Goal: Information Seeking & Learning: Learn about a topic

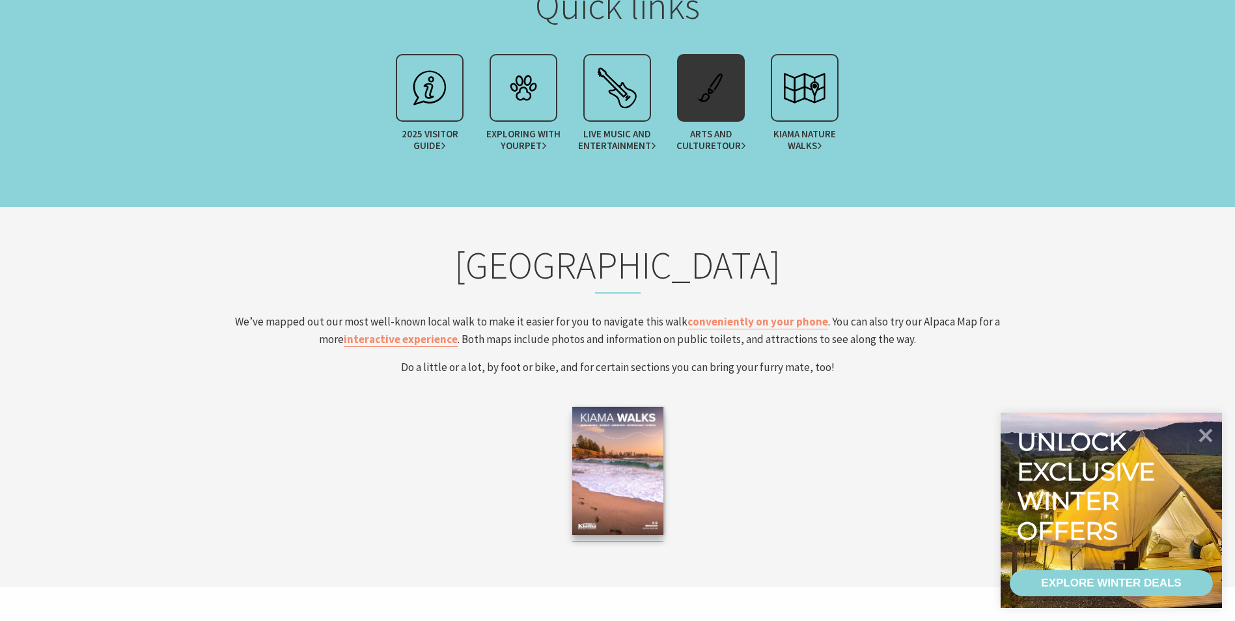
scroll to position [2084, 0]
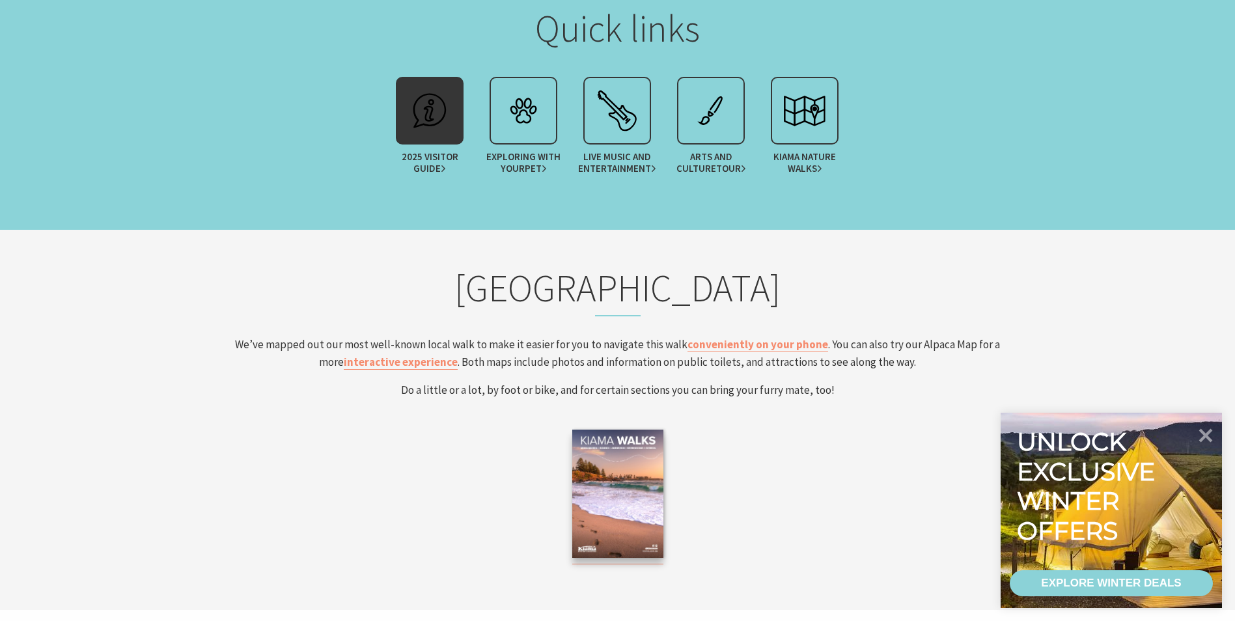
click at [423, 161] on span "2025 Visitor Guide" at bounding box center [429, 162] width 81 height 23
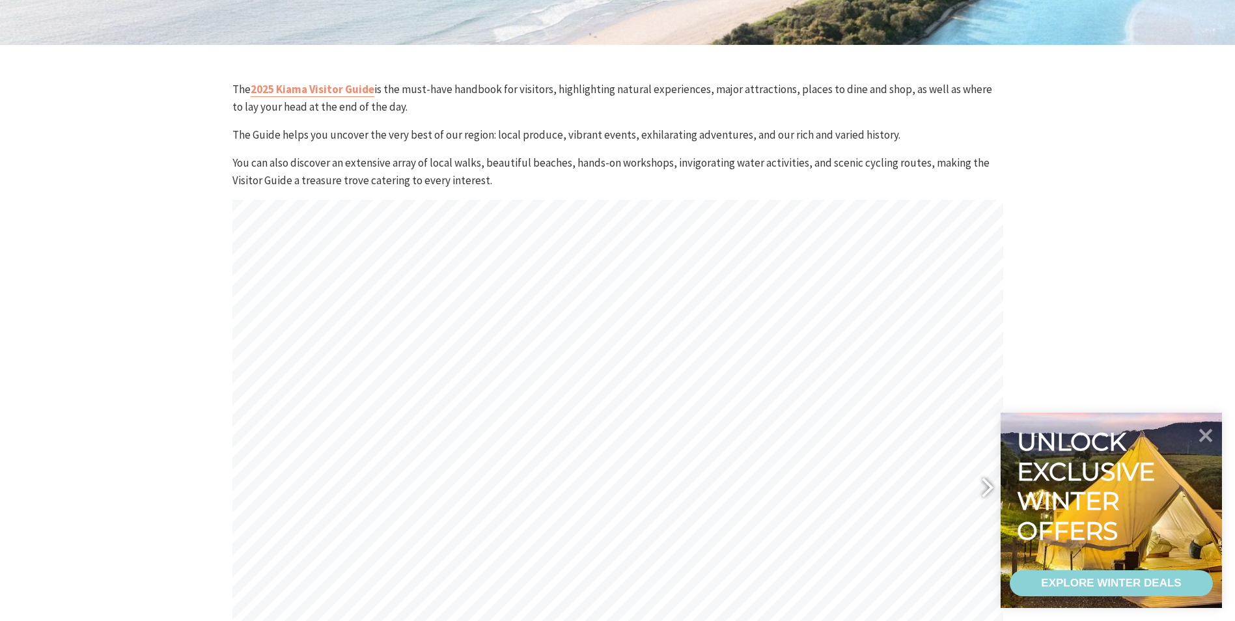
scroll to position [682, 0]
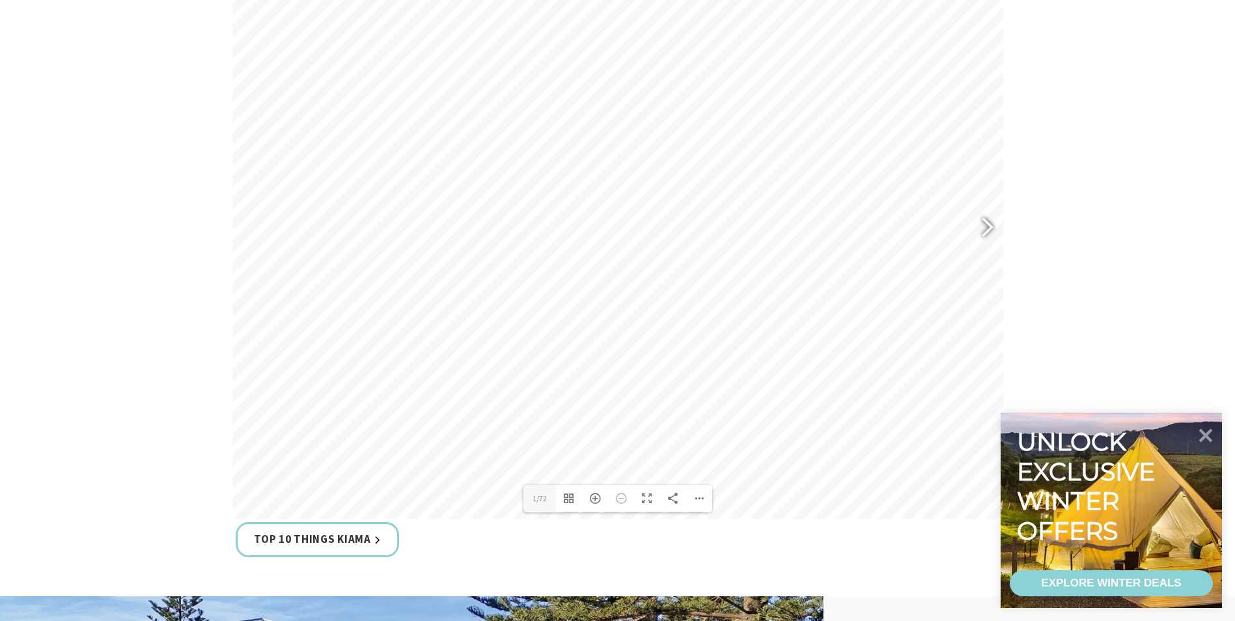
click at [988, 225] on div at bounding box center [982, 230] width 30 height 48
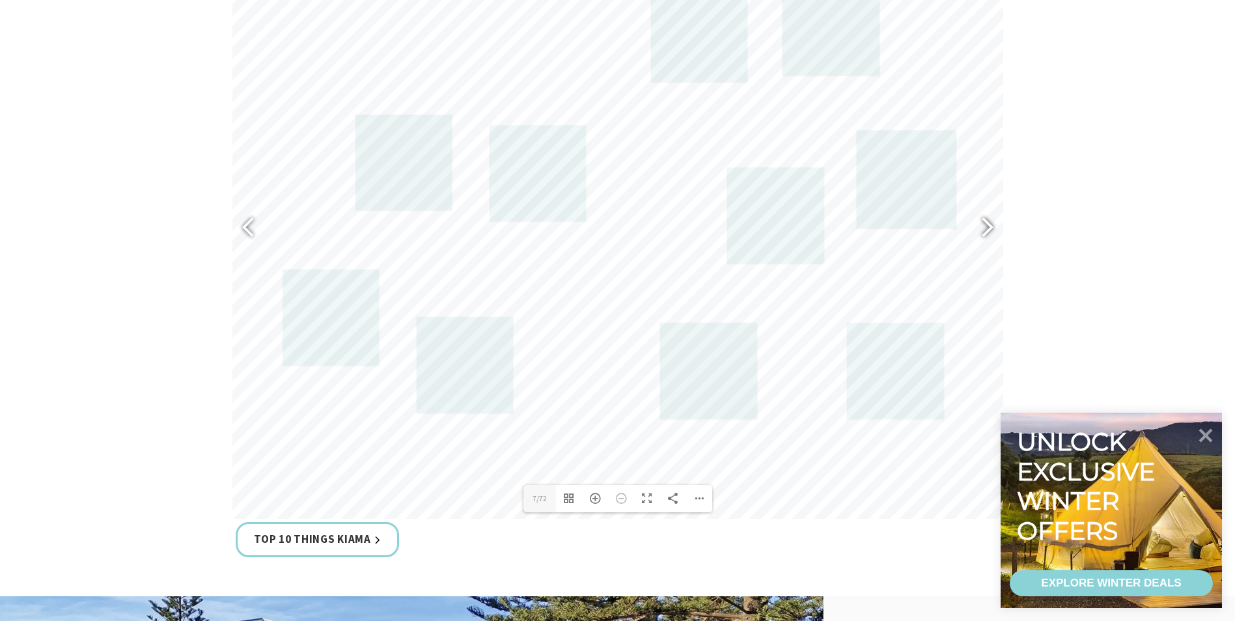
click at [987, 225] on div at bounding box center [982, 230] width 30 height 48
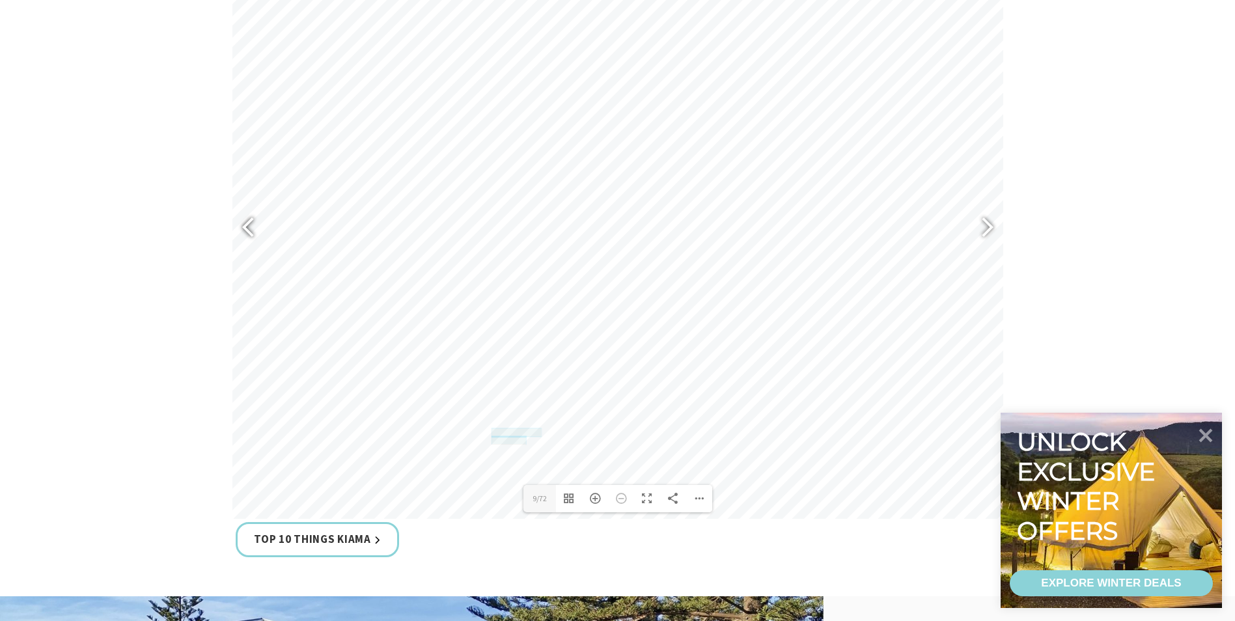
click at [239, 225] on div at bounding box center [254, 230] width 30 height 48
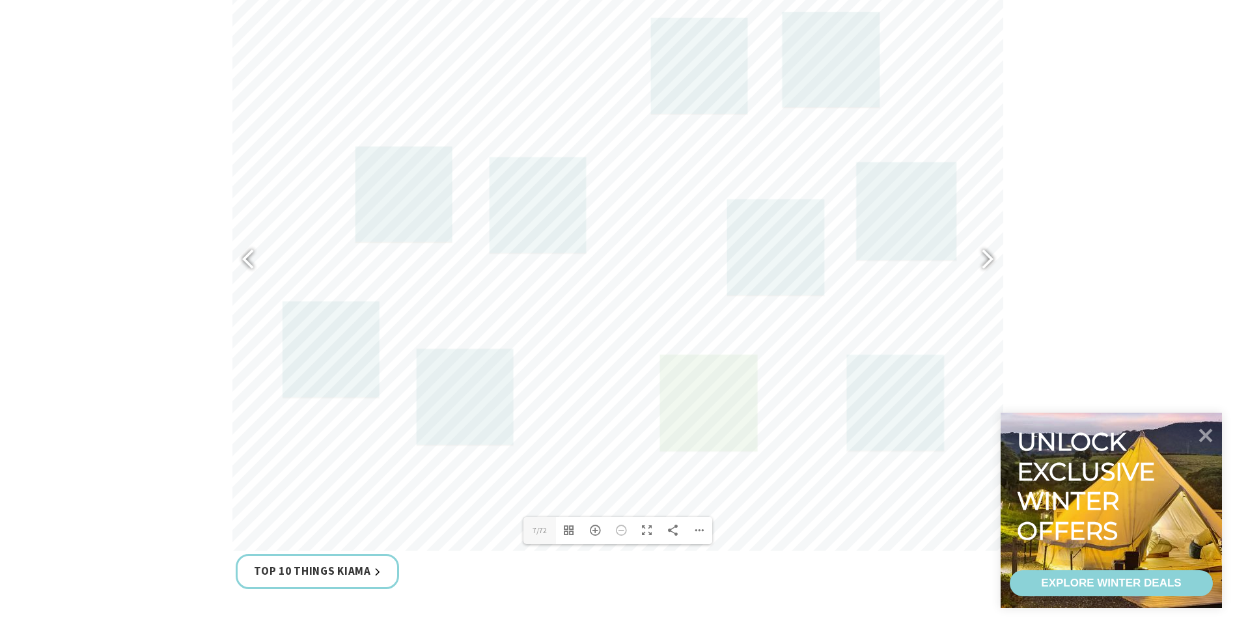
scroll to position [617, 0]
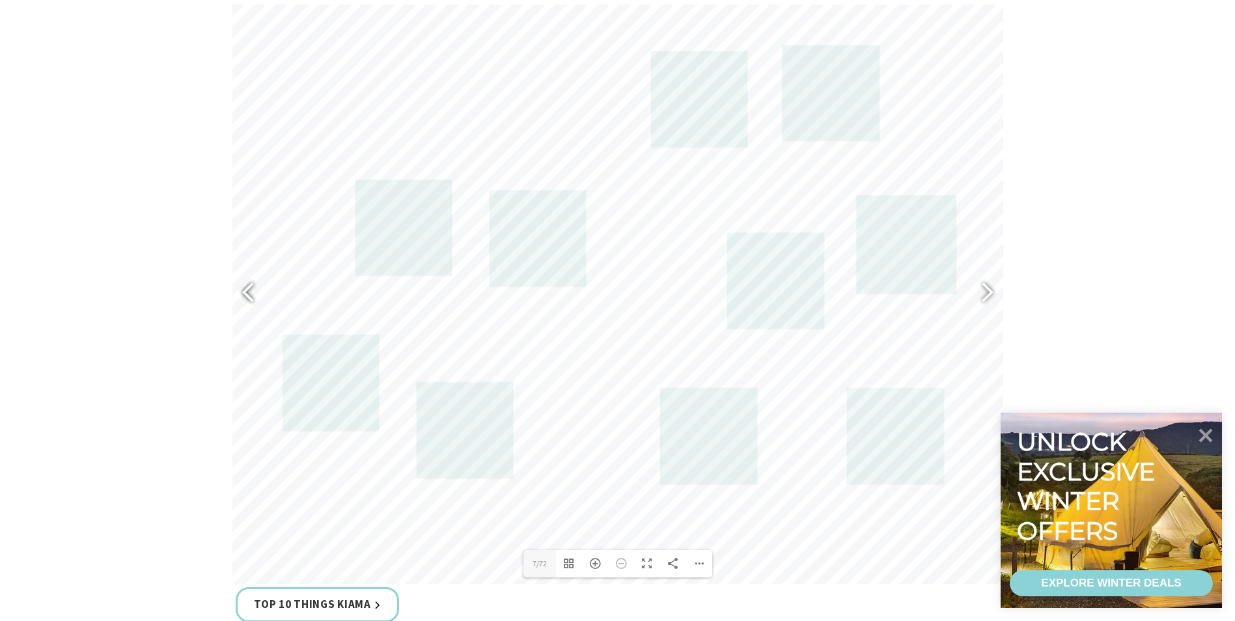
click at [257, 283] on div at bounding box center [254, 295] width 30 height 48
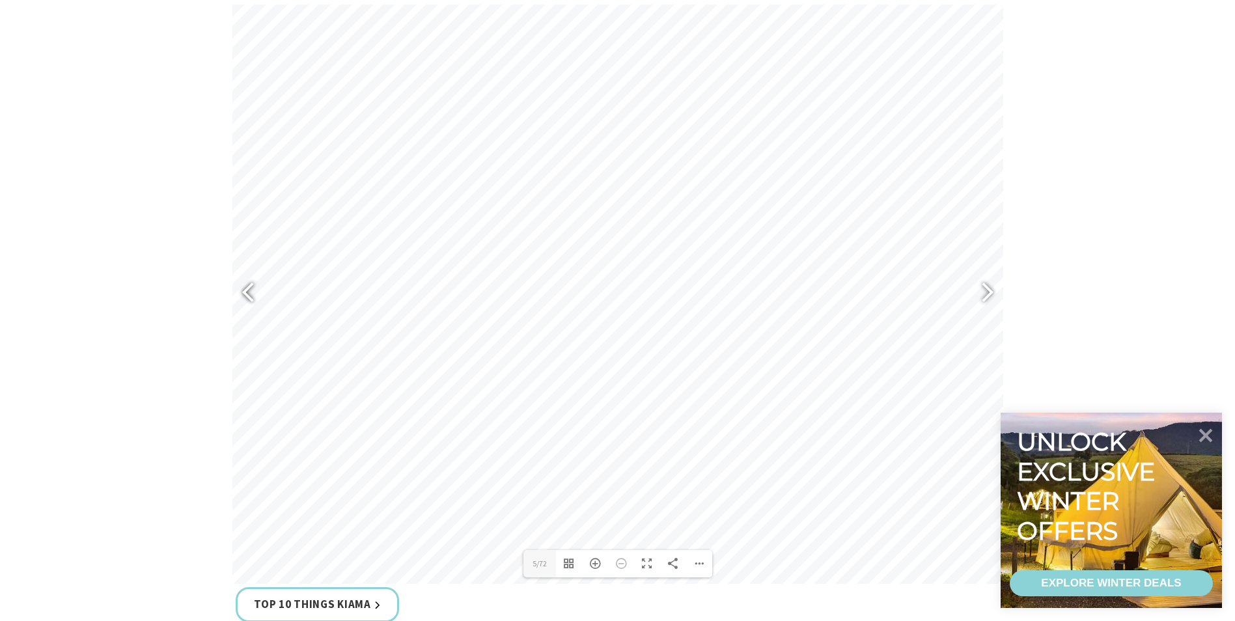
click at [257, 283] on div at bounding box center [254, 295] width 30 height 48
click at [643, 563] on div "Toggle Fullscreen" at bounding box center [647, 563] width 26 height 27
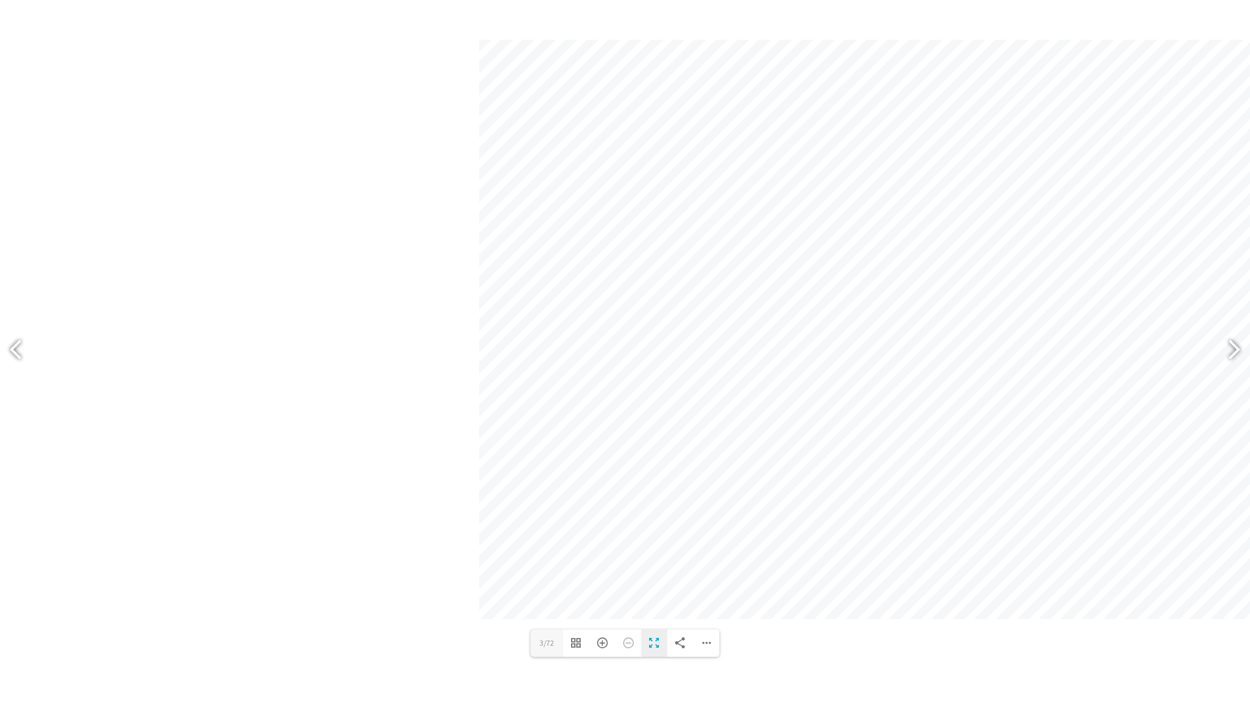
scroll to position [679, 0]
click at [601, 621] on div "Zoom In" at bounding box center [602, 682] width 26 height 27
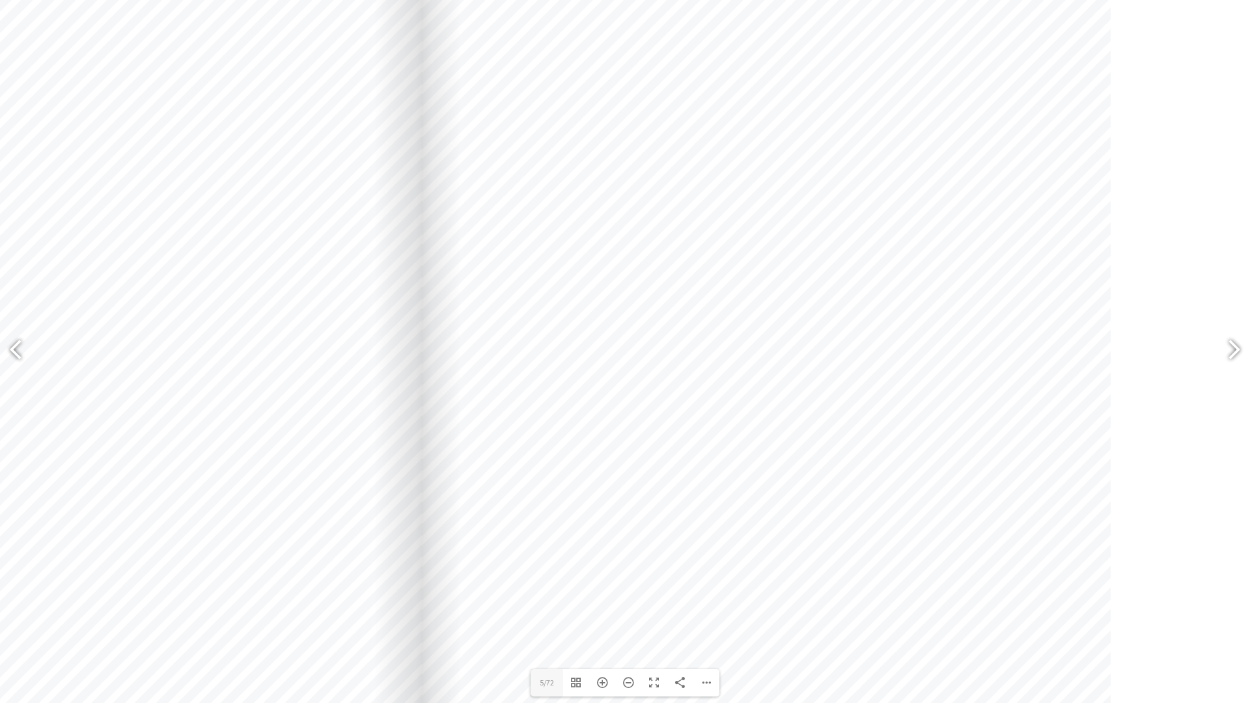
drag, startPoint x: 929, startPoint y: 423, endPoint x: 726, endPoint y: 473, distance: 209.4
click at [726, 473] on div at bounding box center [766, 388] width 689 height 975
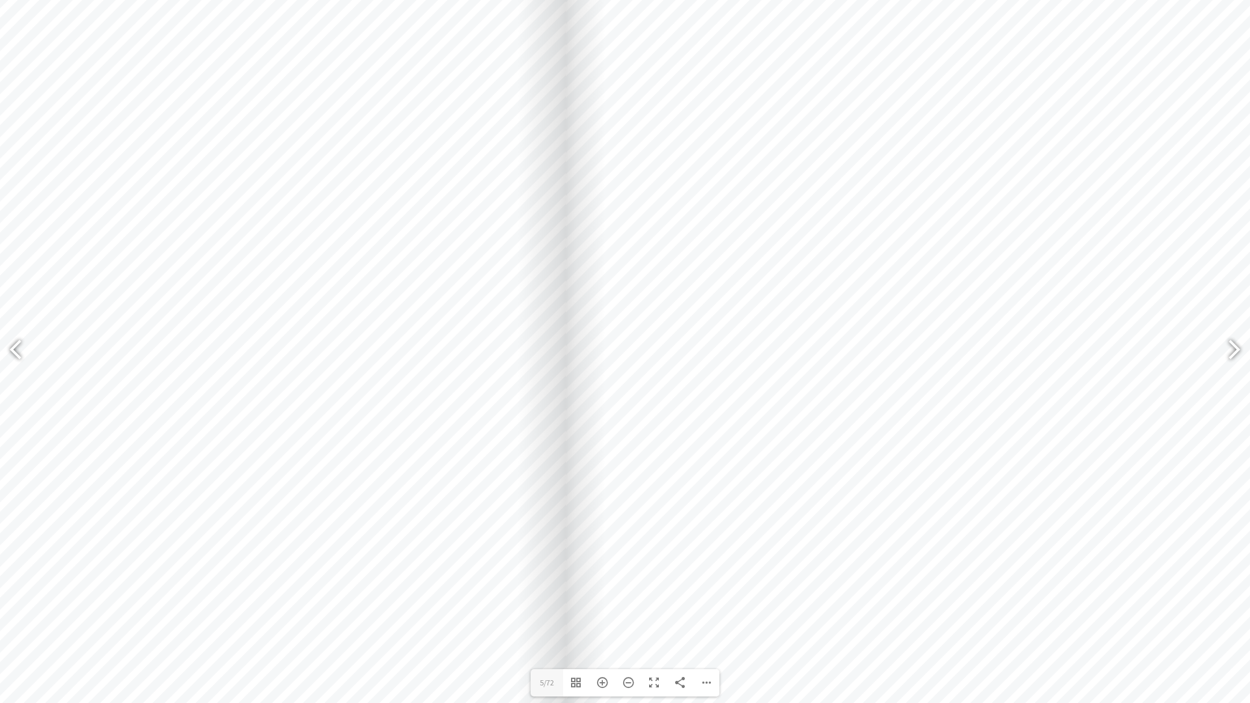
drag, startPoint x: 890, startPoint y: 529, endPoint x: 1034, endPoint y: 489, distance: 149.3
click at [1034, 489] on div at bounding box center [910, 348] width 689 height 975
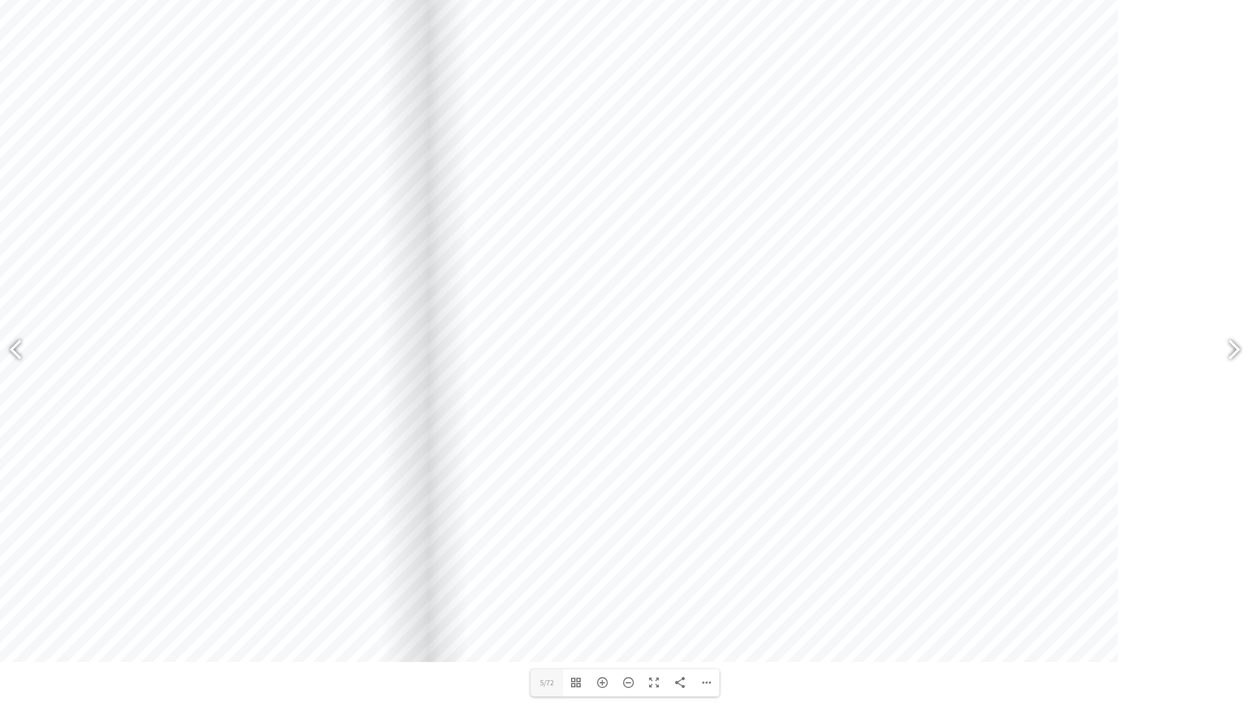
drag, startPoint x: 957, startPoint y: 585, endPoint x: 820, endPoint y: 373, distance: 252.5
click at [820, 373] on div at bounding box center [773, 174] width 689 height 975
click at [1235, 341] on div at bounding box center [1229, 352] width 30 height 48
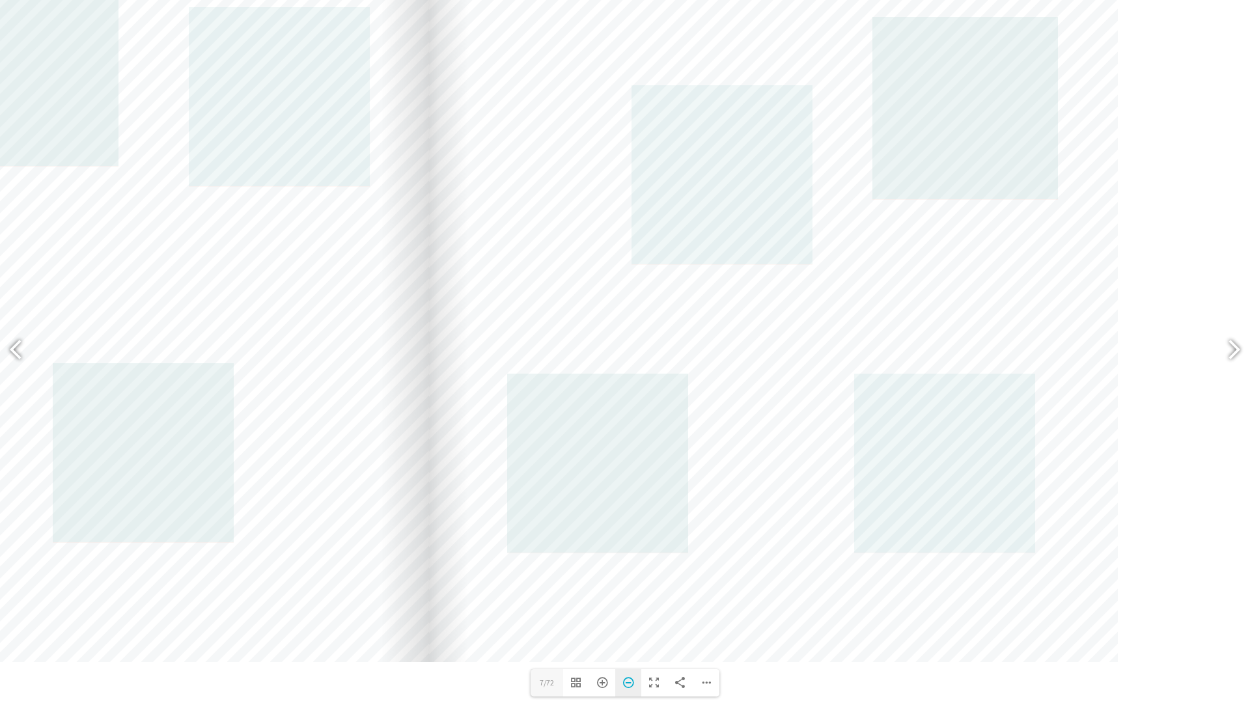
click at [633, 621] on div "Zoom Out" at bounding box center [628, 682] width 26 height 27
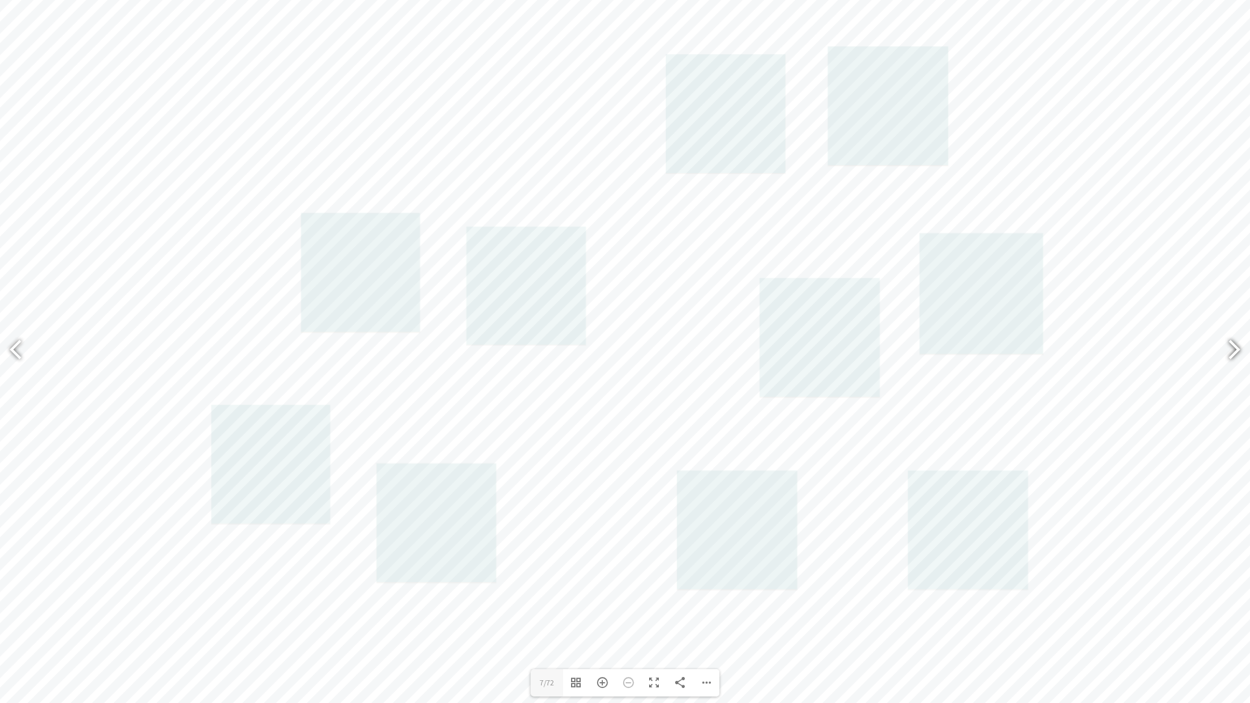
click at [1228, 344] on div at bounding box center [1229, 352] width 30 height 48
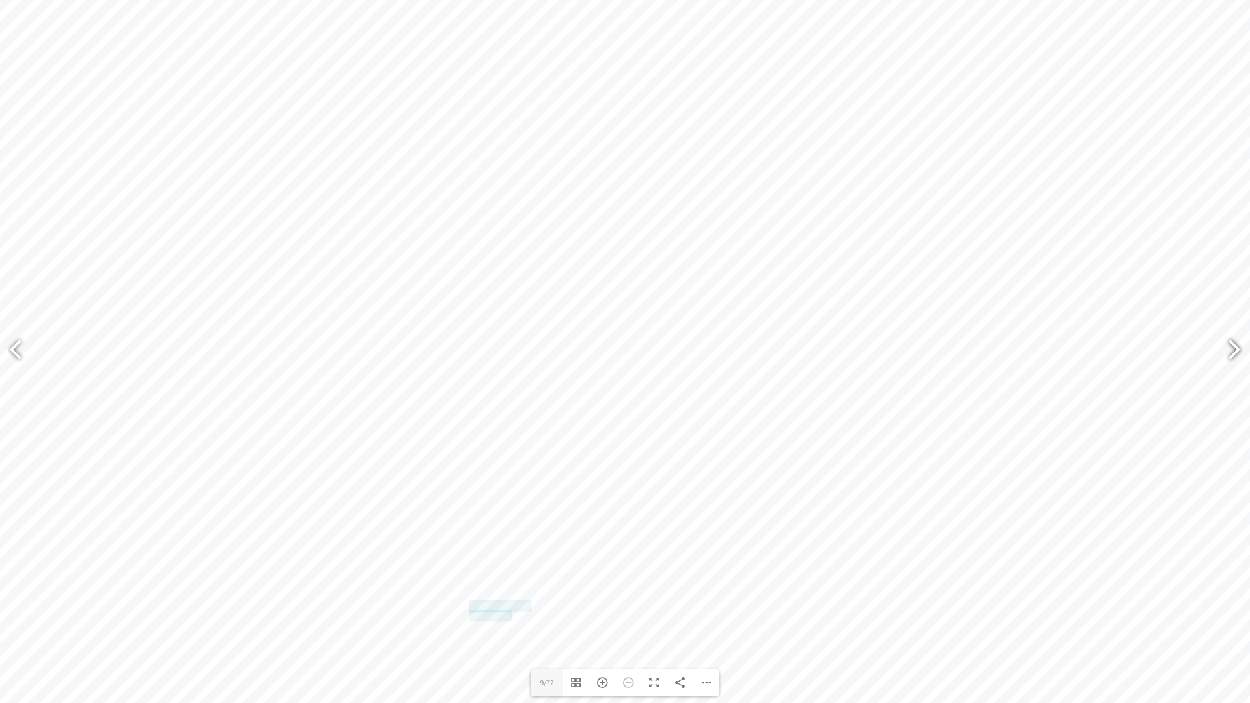
click at [1221, 356] on div at bounding box center [1229, 352] width 30 height 48
click at [1220, 356] on div at bounding box center [1229, 352] width 30 height 48
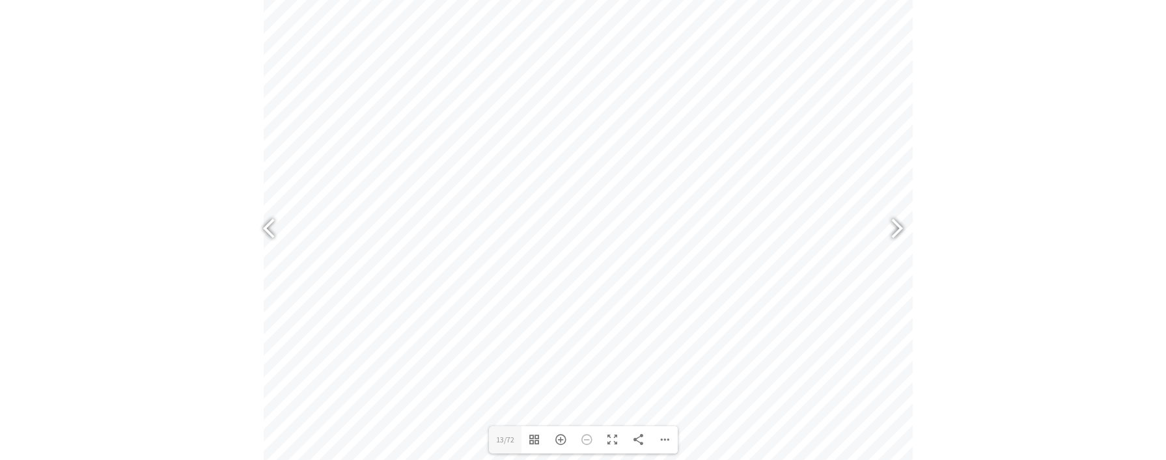
scroll to position [640, 0]
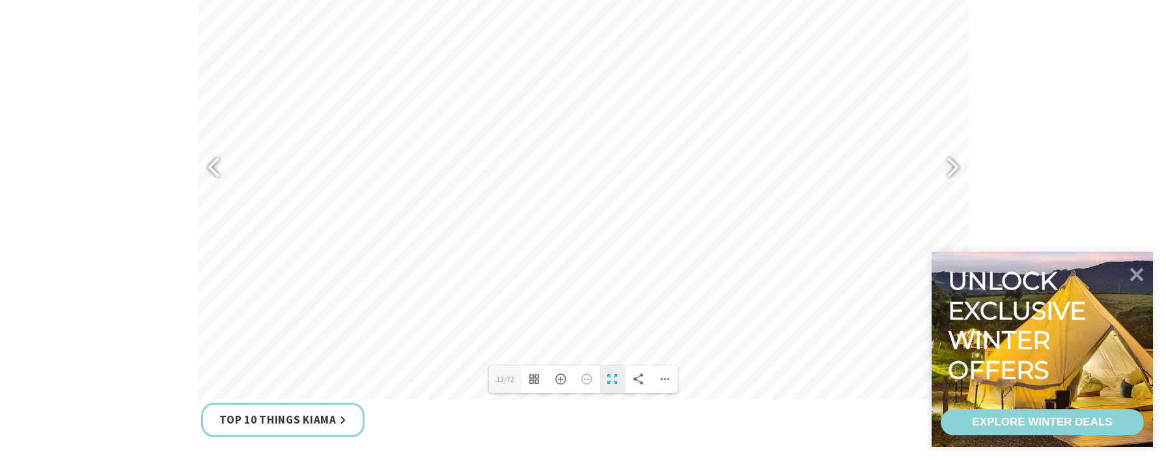
click at [615, 381] on div "Toggle Fullscreen" at bounding box center [613, 379] width 26 height 27
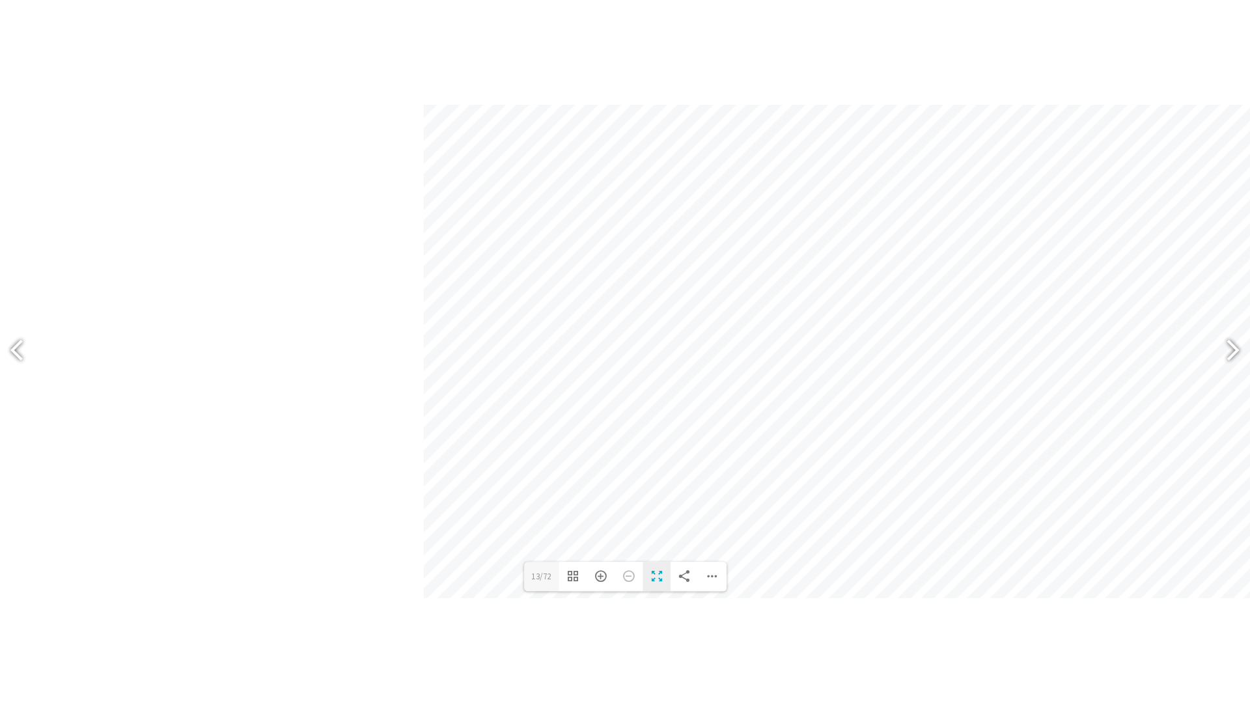
scroll to position [744, 0]
click at [599, 621] on div "Zoom In" at bounding box center [602, 682] width 26 height 27
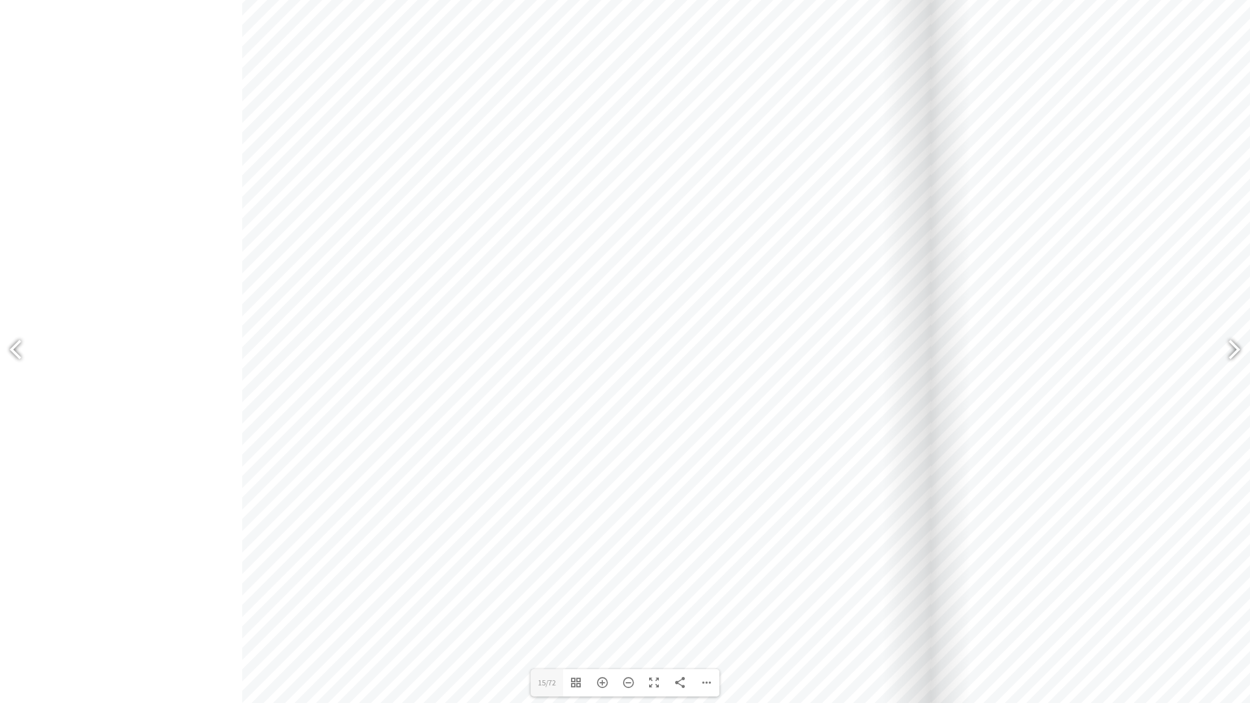
drag, startPoint x: 654, startPoint y: 368, endPoint x: 1252, endPoint y: 379, distance: 597.9
click at [1235, 379] on html "Skip to main content .fav-qpwo{stroke-linecap:round;stroke-linejoin:round;strok…" at bounding box center [625, 456] width 1250 height 2400
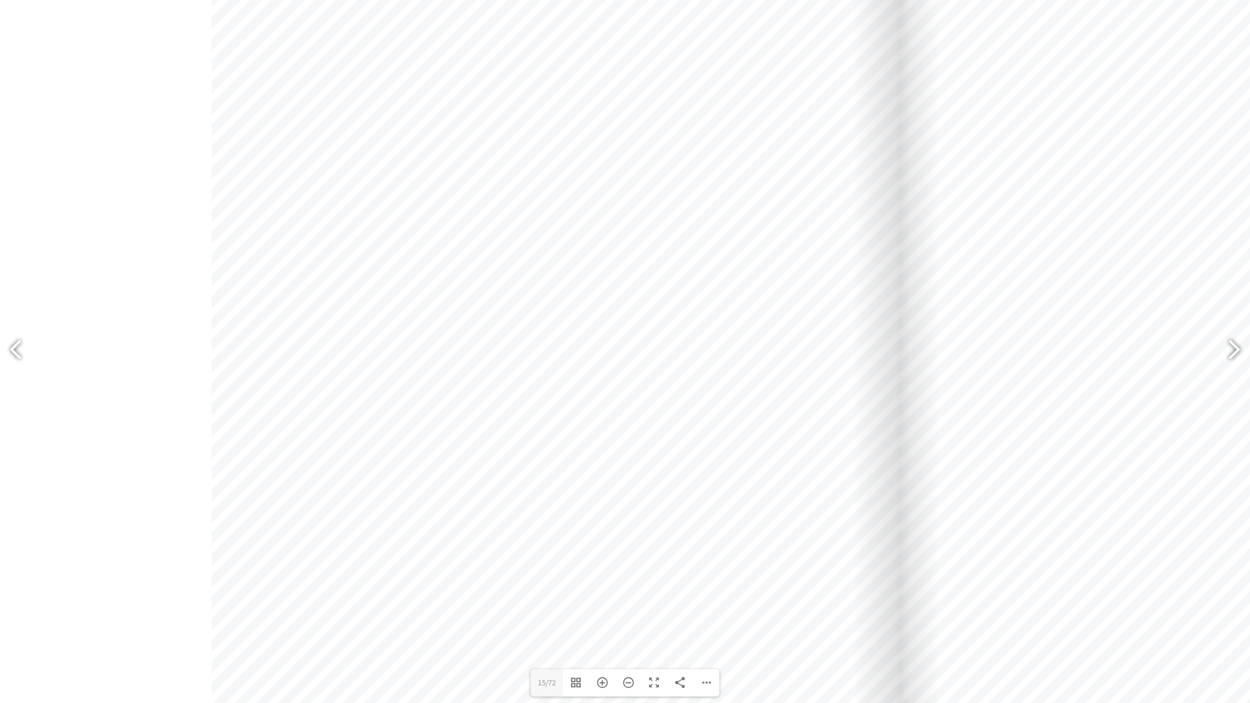
click at [1192, 338] on div at bounding box center [1245, 311] width 689 height 975
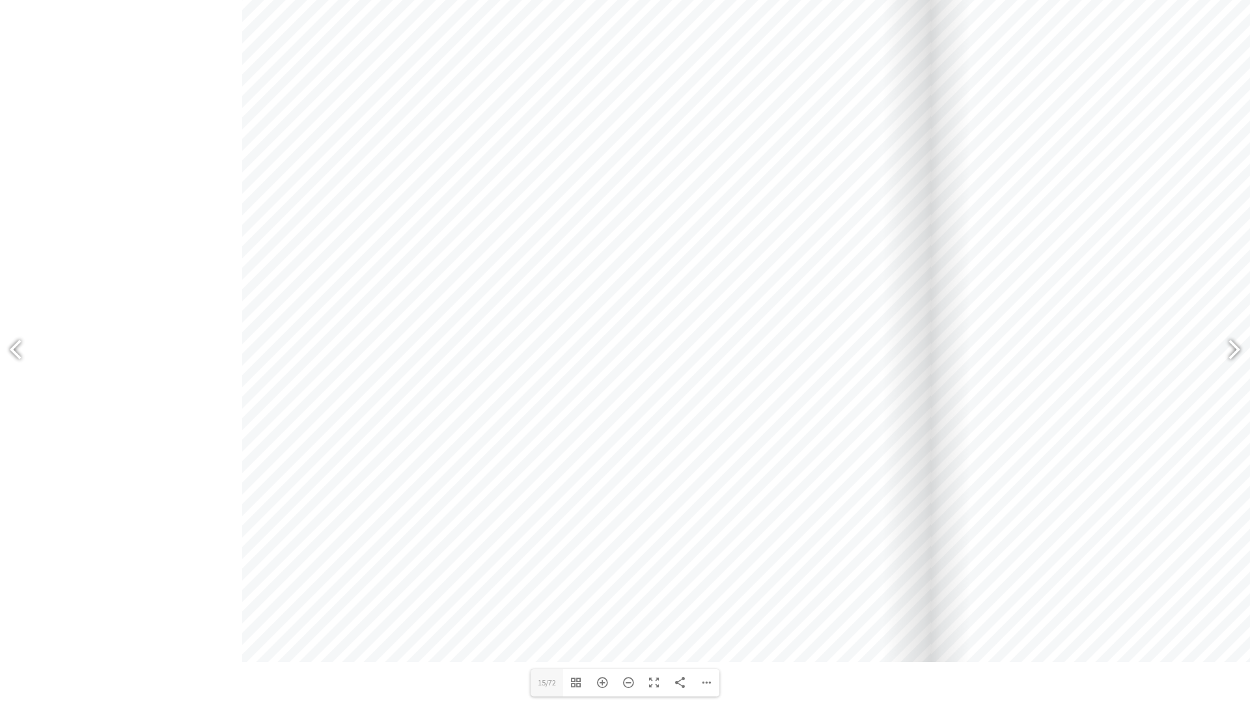
drag, startPoint x: 622, startPoint y: 486, endPoint x: 679, endPoint y: 143, distance: 347.8
click at [679, 143] on div at bounding box center [586, 174] width 689 height 975
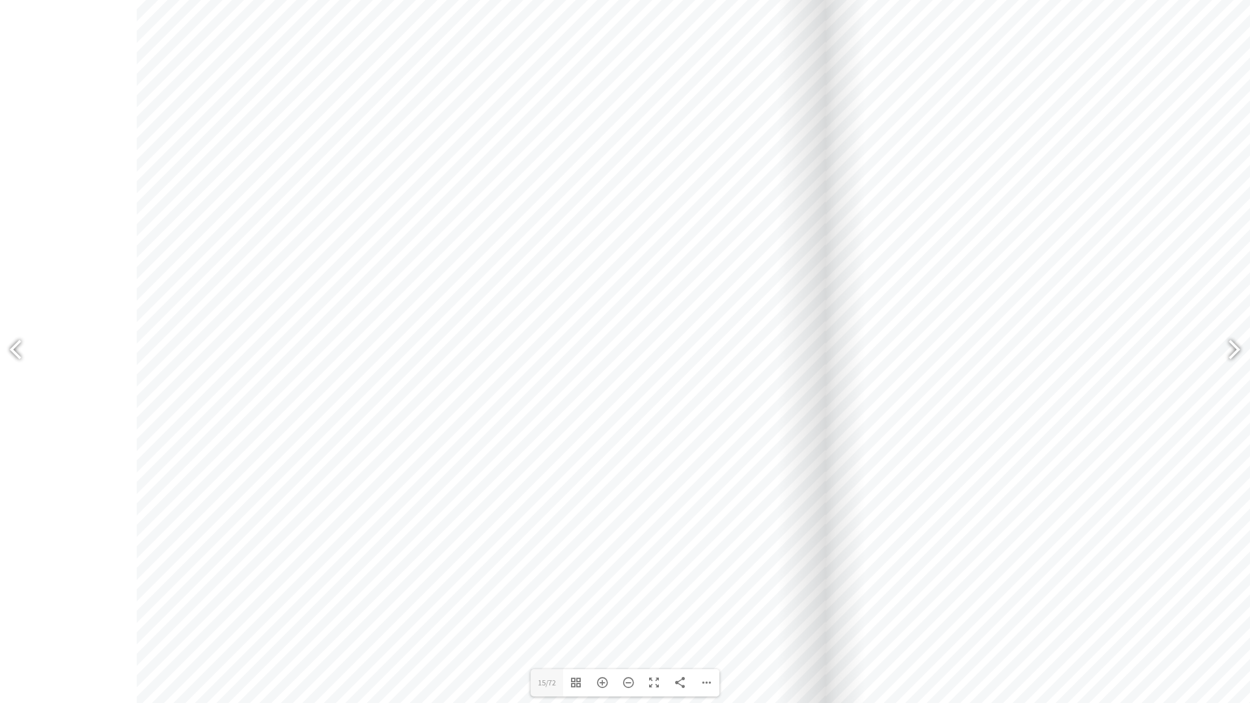
drag, startPoint x: 862, startPoint y: 255, endPoint x: 765, endPoint y: 352, distance: 137.2
click at [769, 398] on div at bounding box center [481, 367] width 689 height 975
click at [765, 350] on div at bounding box center [487, 349] width 689 height 975
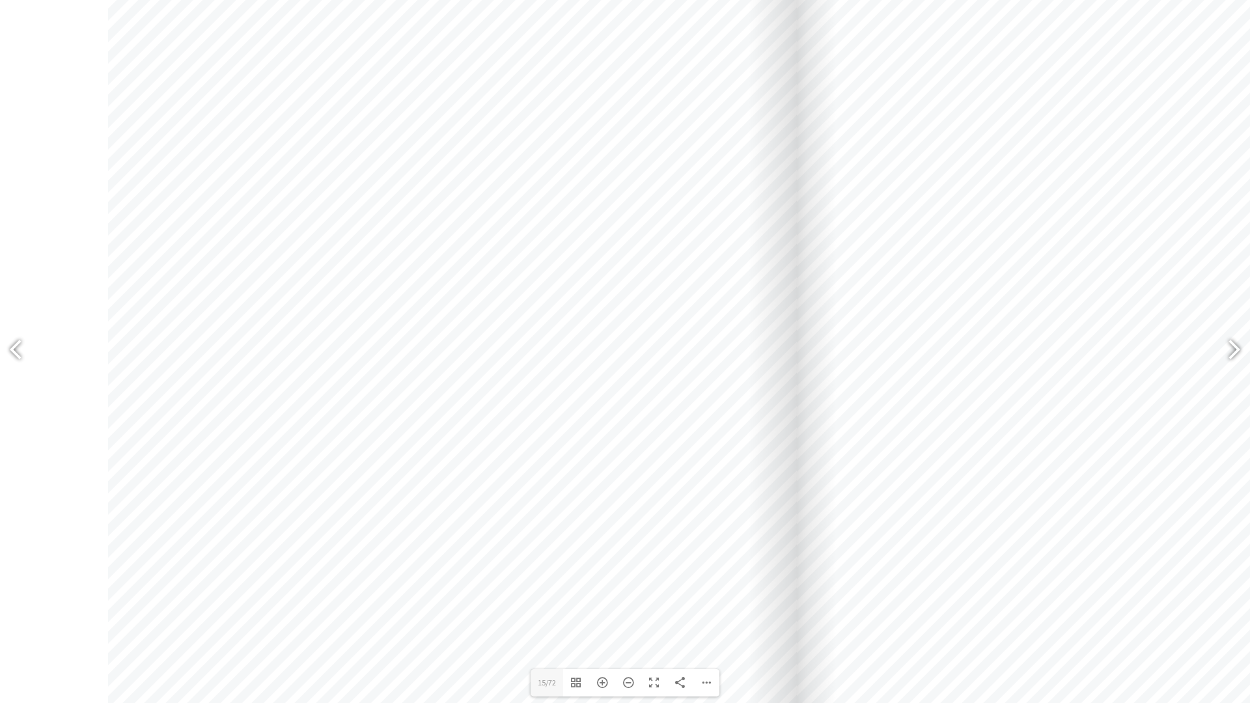
drag, startPoint x: 841, startPoint y: 335, endPoint x: 806, endPoint y: 333, distance: 34.6
click at [806, 333] on div at bounding box center [1141, 345] width 689 height 975
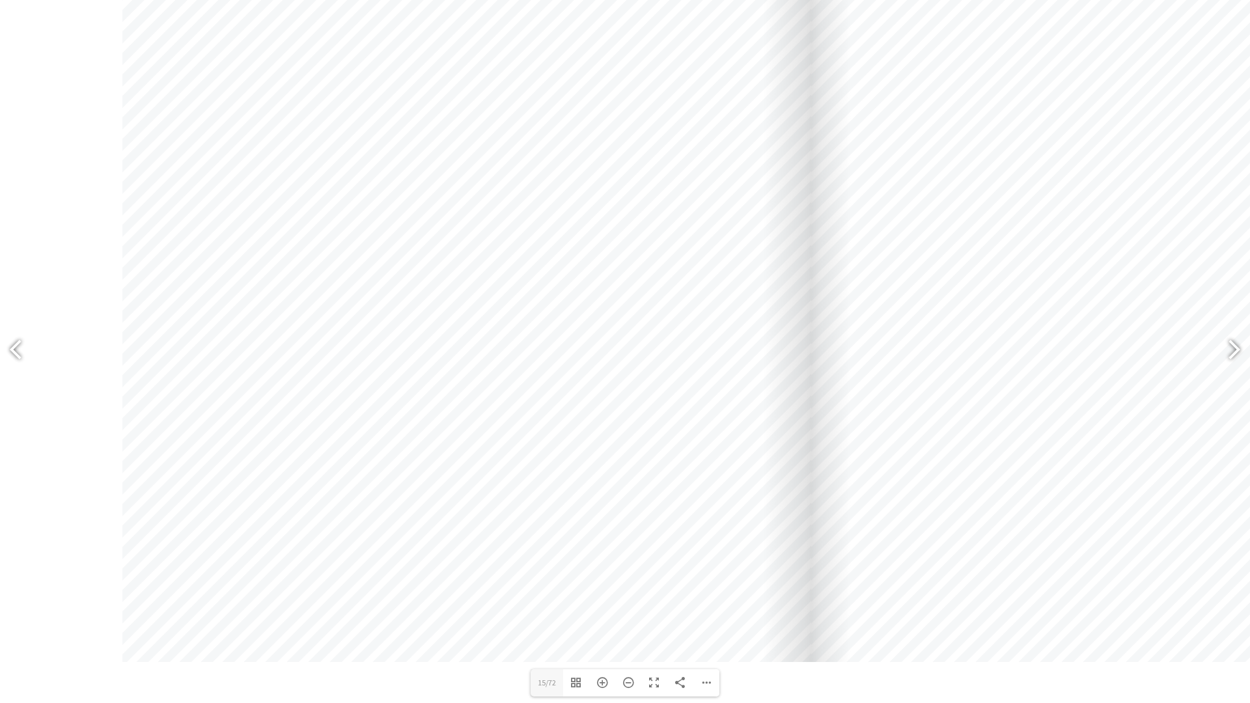
drag, startPoint x: 715, startPoint y: 475, endPoint x: 730, endPoint y: 365, distance: 111.1
click at [730, 365] on div at bounding box center [466, 174] width 689 height 975
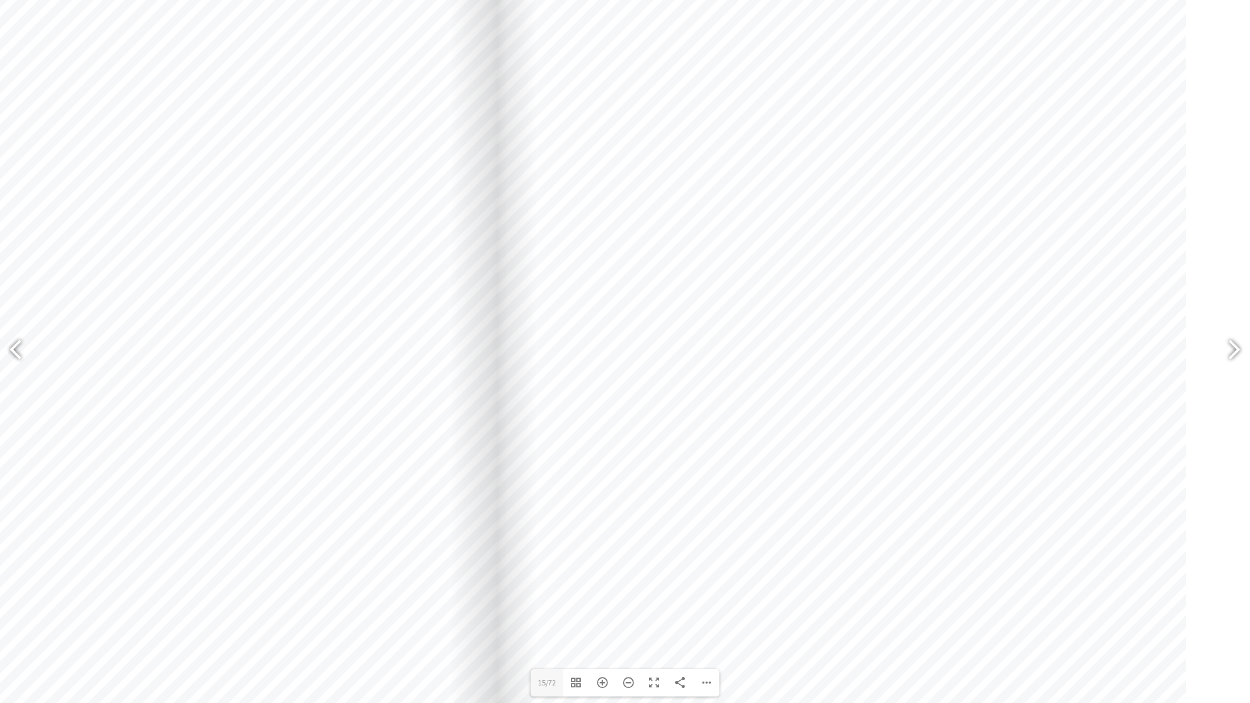
drag, startPoint x: 1132, startPoint y: 253, endPoint x: 722, endPoint y: 683, distance: 593.7
click at [722, 621] on div at bounding box center [842, 480] width 689 height 975
click at [625, 621] on div "Zoom Out" at bounding box center [628, 682] width 26 height 27
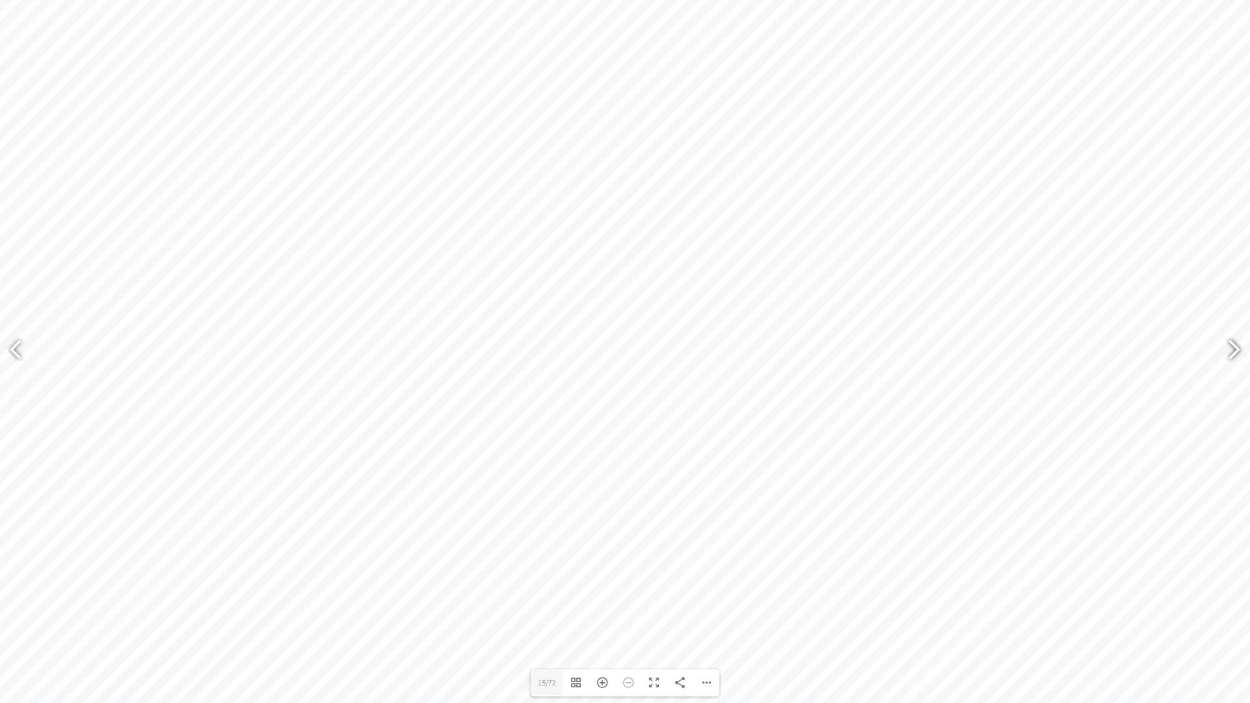
click at [1230, 350] on div at bounding box center [1229, 352] width 30 height 48
click at [614, 621] on div "Zoom In" at bounding box center [602, 682] width 26 height 27
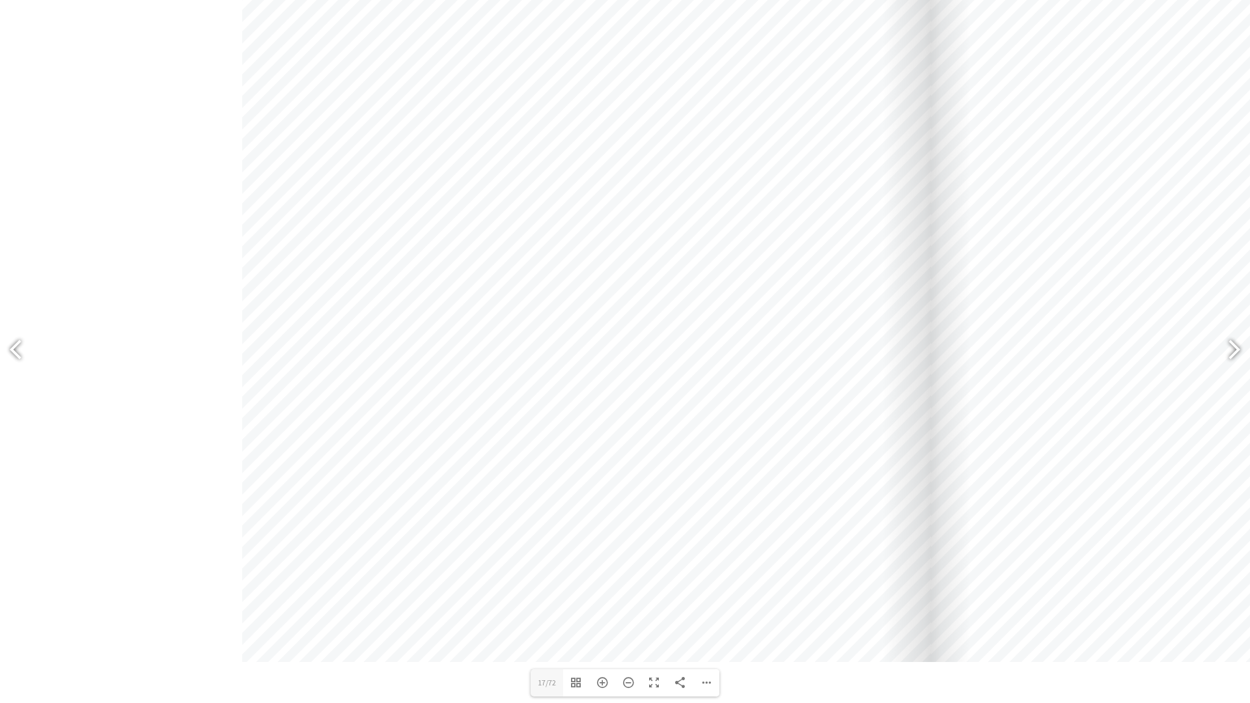
drag, startPoint x: 692, startPoint y: 445, endPoint x: 1261, endPoint y: 154, distance: 639.0
click at [1235, 154] on html "Skip to main content .fav-qpwo{stroke-linecap:round;stroke-linejoin:round;strok…" at bounding box center [625, 456] width 1250 height 2400
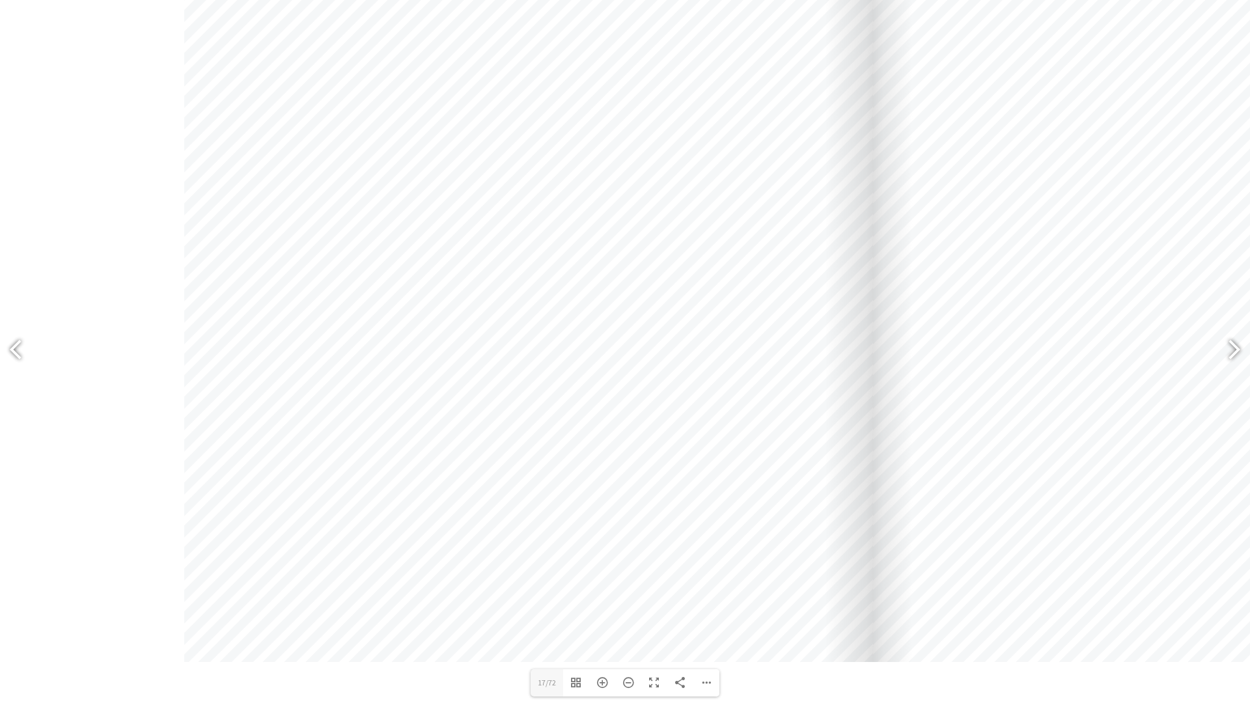
click at [1189, 74] on div at bounding box center [1217, 174] width 689 height 975
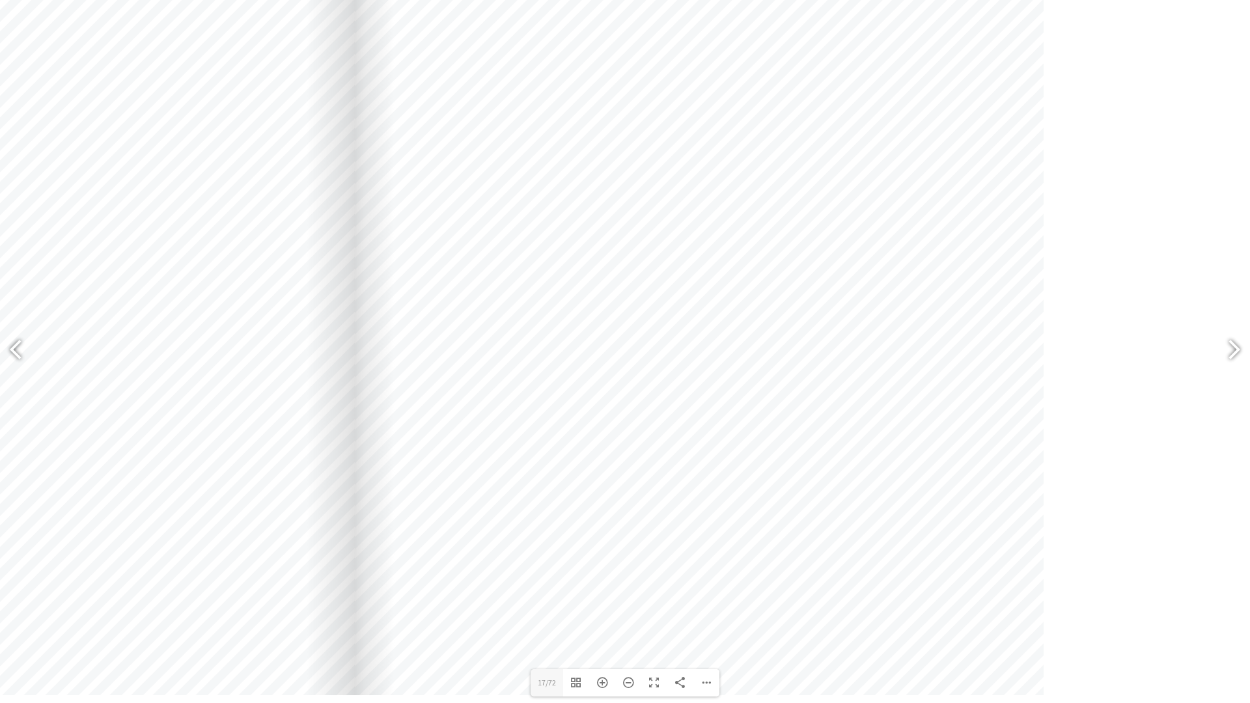
drag, startPoint x: 651, startPoint y: 171, endPoint x: 518, endPoint y: 190, distance: 134.2
click at [518, 190] on div at bounding box center [699, 208] width 689 height 975
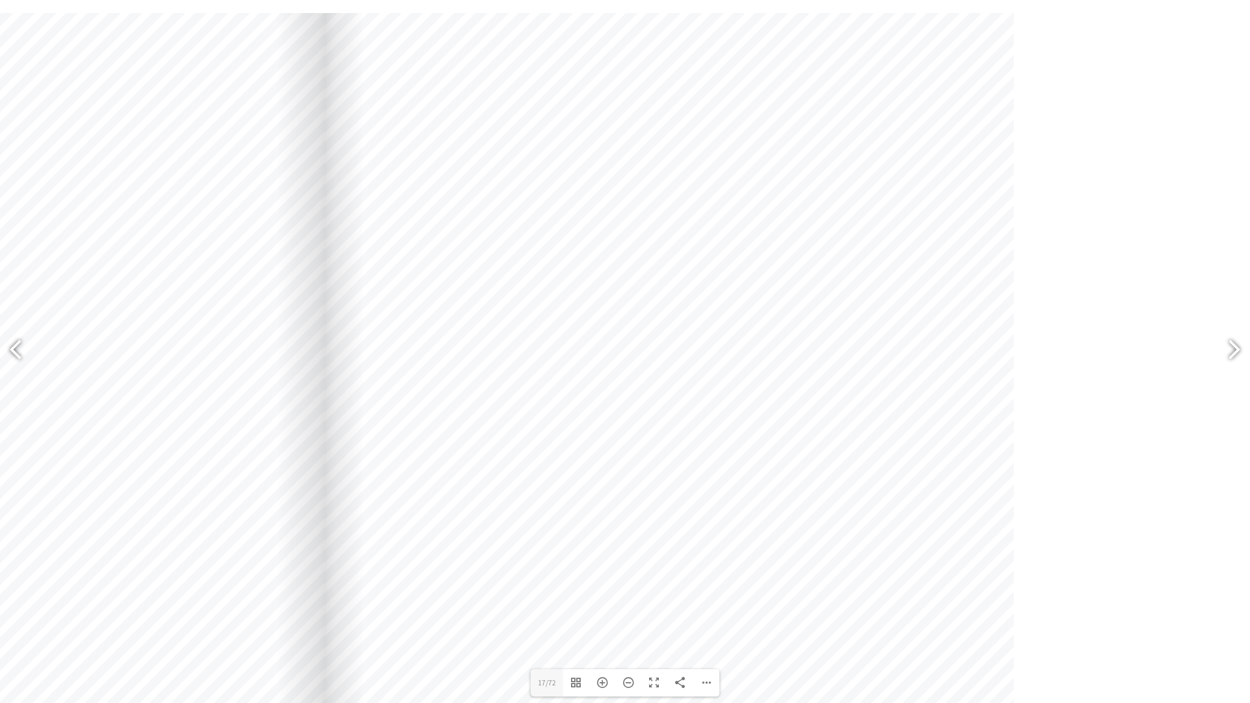
drag, startPoint x: 916, startPoint y: 283, endPoint x: 794, endPoint y: 639, distance: 375.9
click at [797, 621] on div at bounding box center [669, 500] width 689 height 975
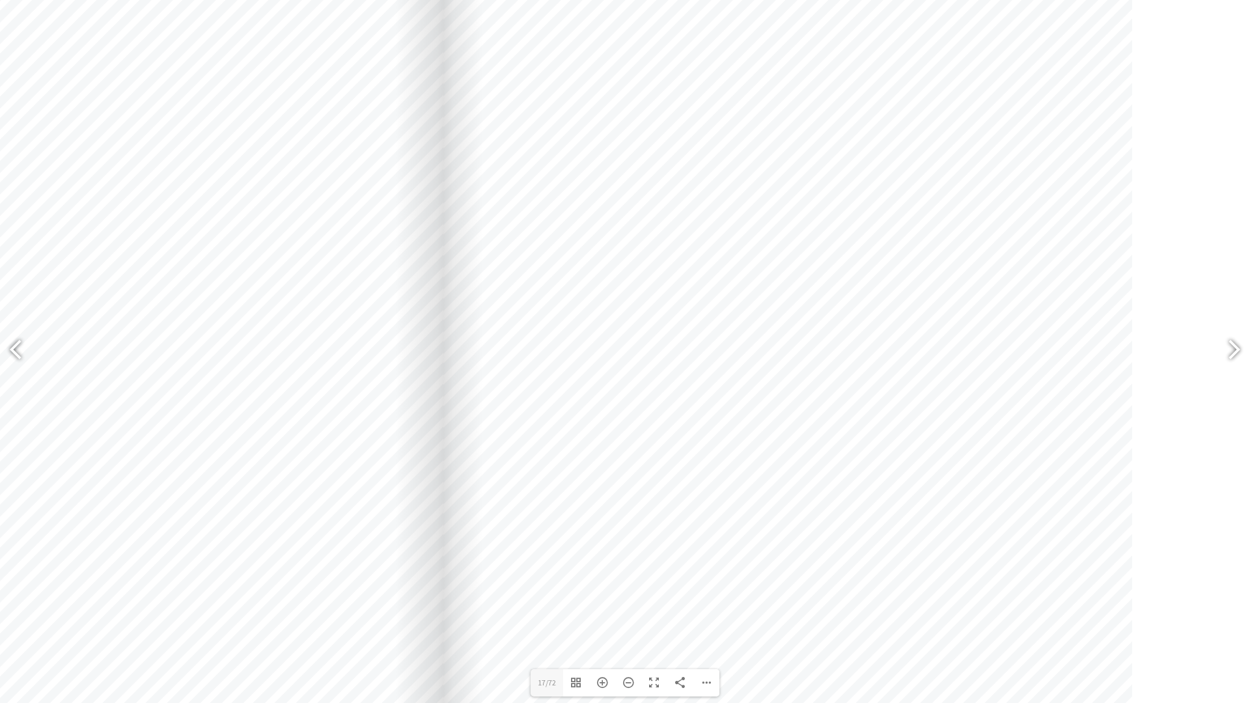
drag, startPoint x: 958, startPoint y: 296, endPoint x: 1082, endPoint y: 113, distance: 221.4
click at [1089, 107] on div at bounding box center [787, 335] width 689 height 975
click at [624, 621] on div "Zoom Out" at bounding box center [628, 682] width 26 height 27
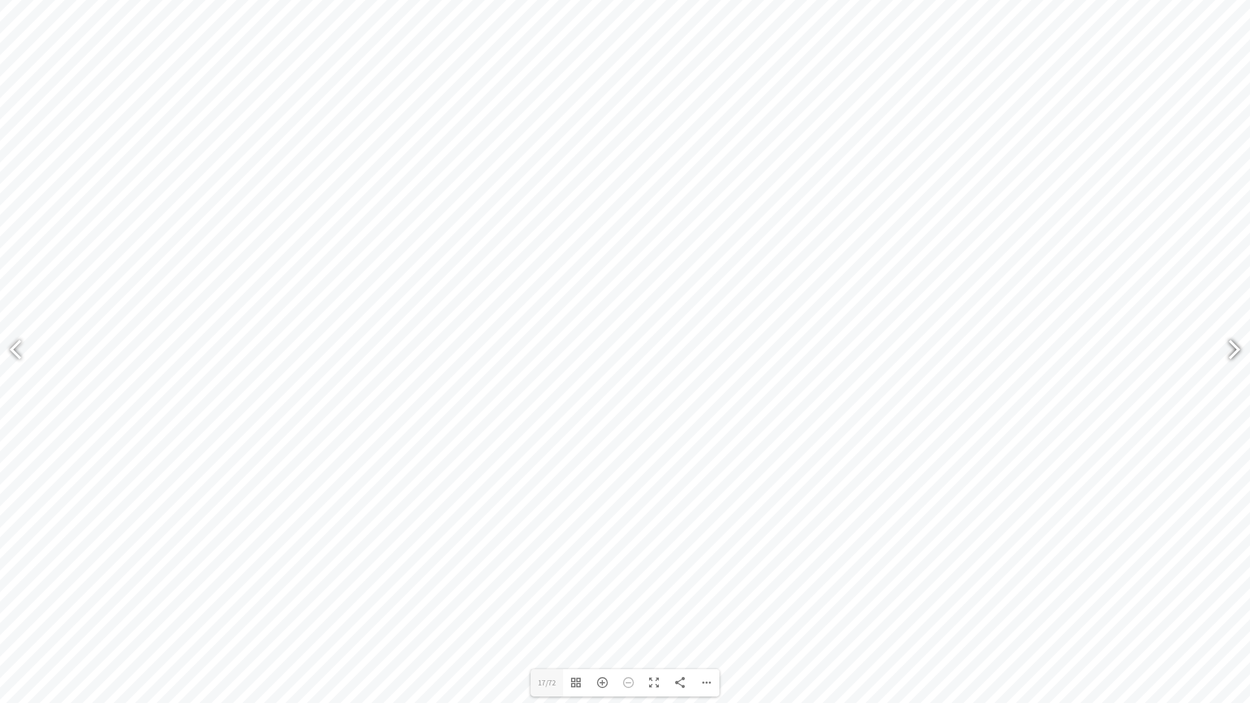
click at [1225, 349] on div at bounding box center [1229, 352] width 30 height 48
click at [1228, 350] on div at bounding box center [1229, 352] width 30 height 48
click at [1221, 354] on div at bounding box center [1229, 352] width 30 height 48
click at [7, 347] on div at bounding box center [22, 352] width 30 height 48
type input "21"
